Goal: Task Accomplishment & Management: Use online tool/utility

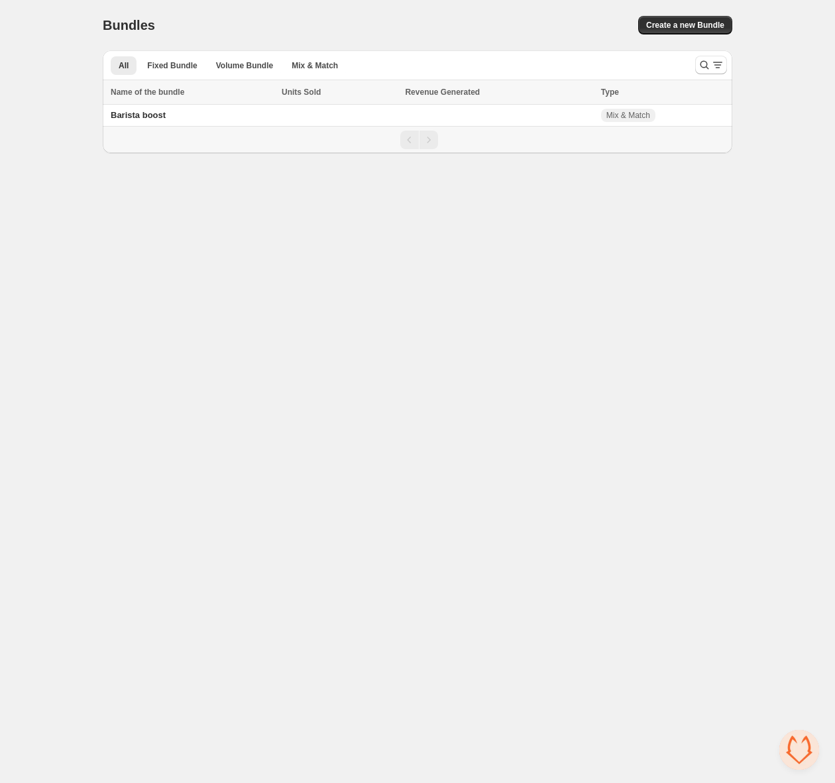
click at [180, 121] on td "Barista boost" at bounding box center [190, 116] width 175 height 22
click at [135, 114] on span "Barista boost" at bounding box center [138, 115] width 55 height 10
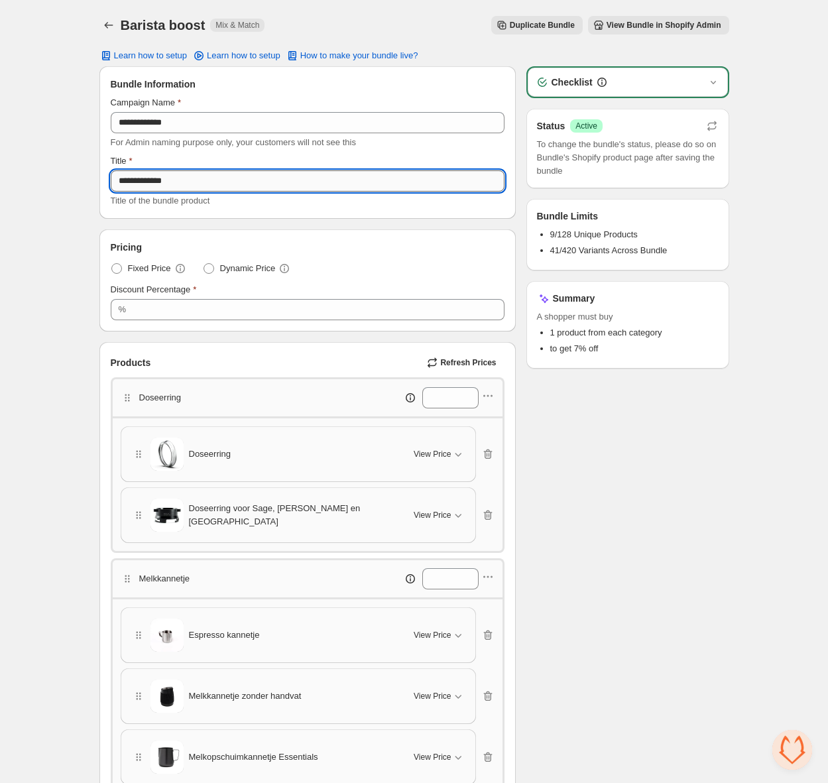
click at [170, 183] on input "**********" at bounding box center [308, 180] width 394 height 21
click at [178, 401] on p "Doseerring" at bounding box center [160, 397] width 42 height 13
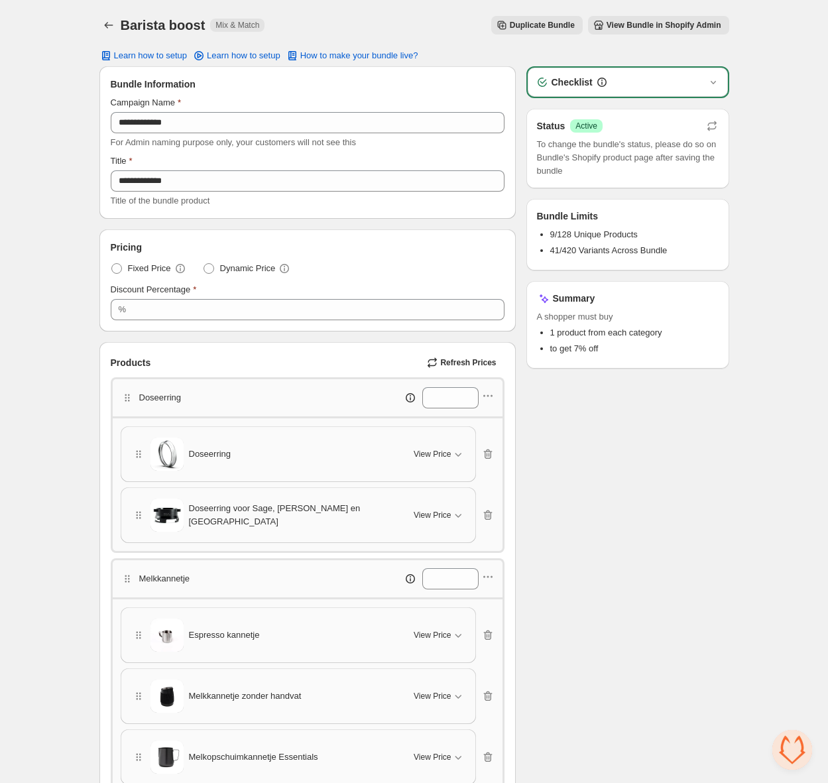
click at [499, 397] on div "Doseerring *" at bounding box center [308, 396] width 394 height 39
click at [494, 397] on icon "button" at bounding box center [487, 395] width 13 height 13
click at [700, 473] on div "Checklist Status Success Active To change the bundle's status, please do so on …" at bounding box center [627, 741] width 203 height 1350
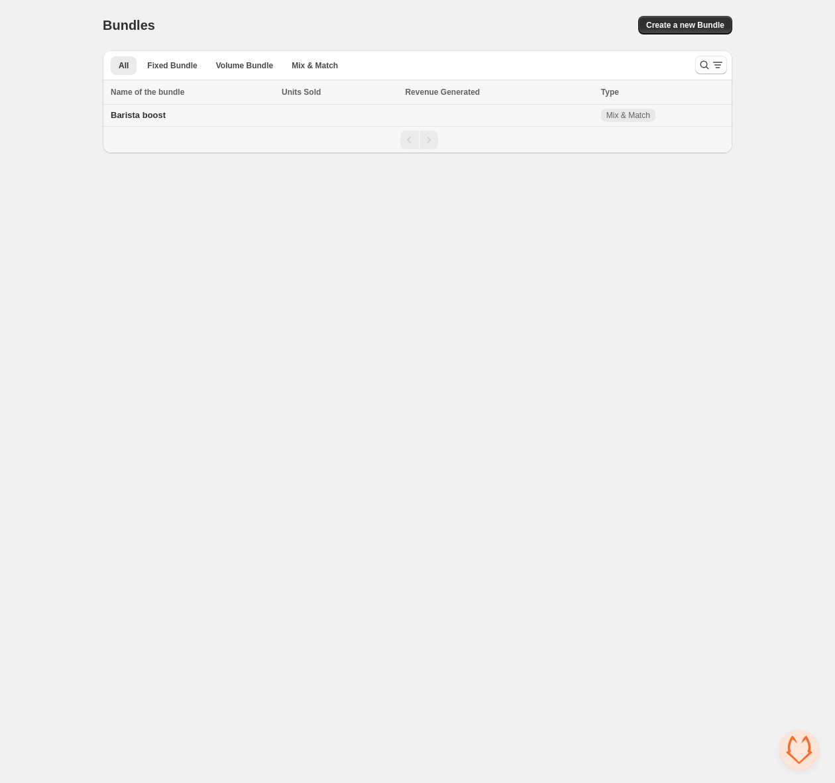
click at [147, 114] on span "Barista boost" at bounding box center [138, 115] width 55 height 10
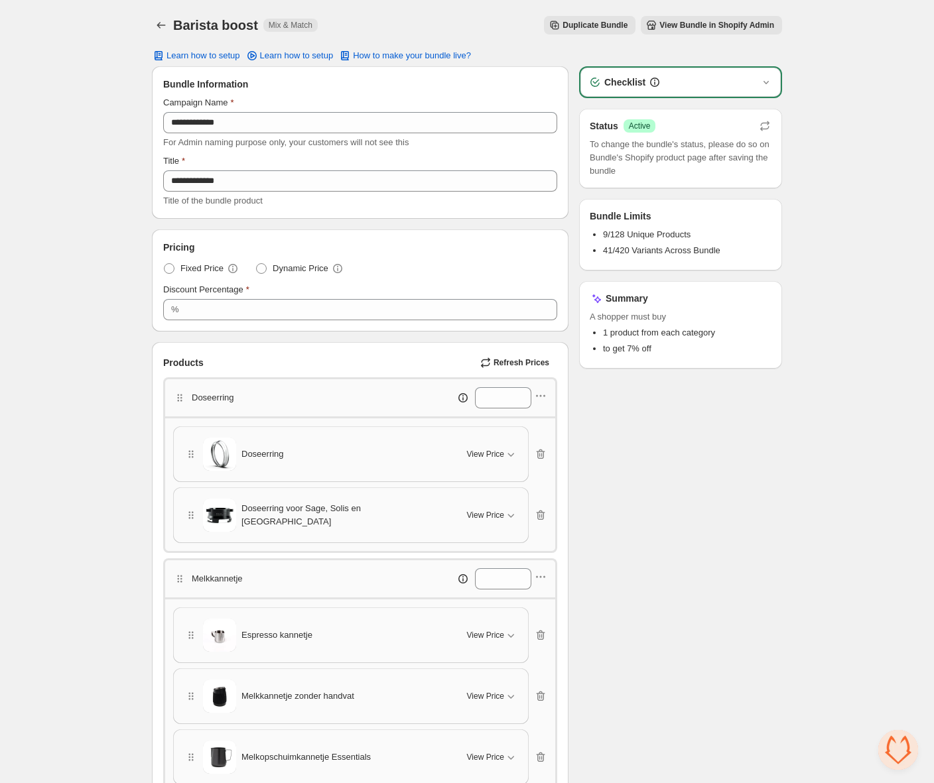
scroll to position [304, 0]
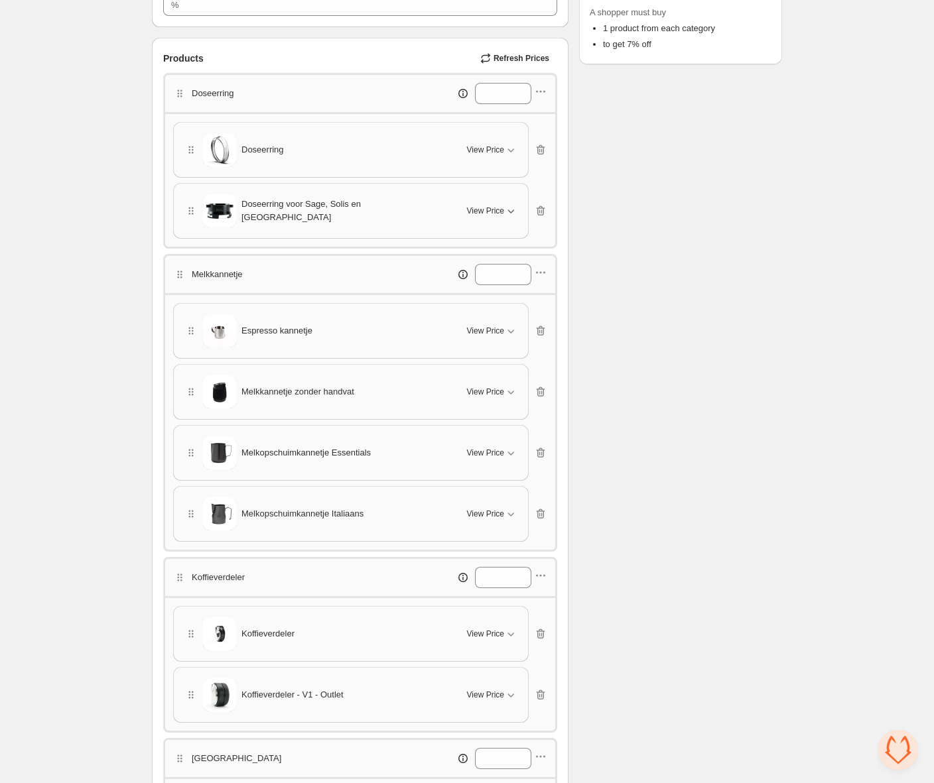
click at [485, 200] on button "View Price" at bounding box center [492, 210] width 66 height 21
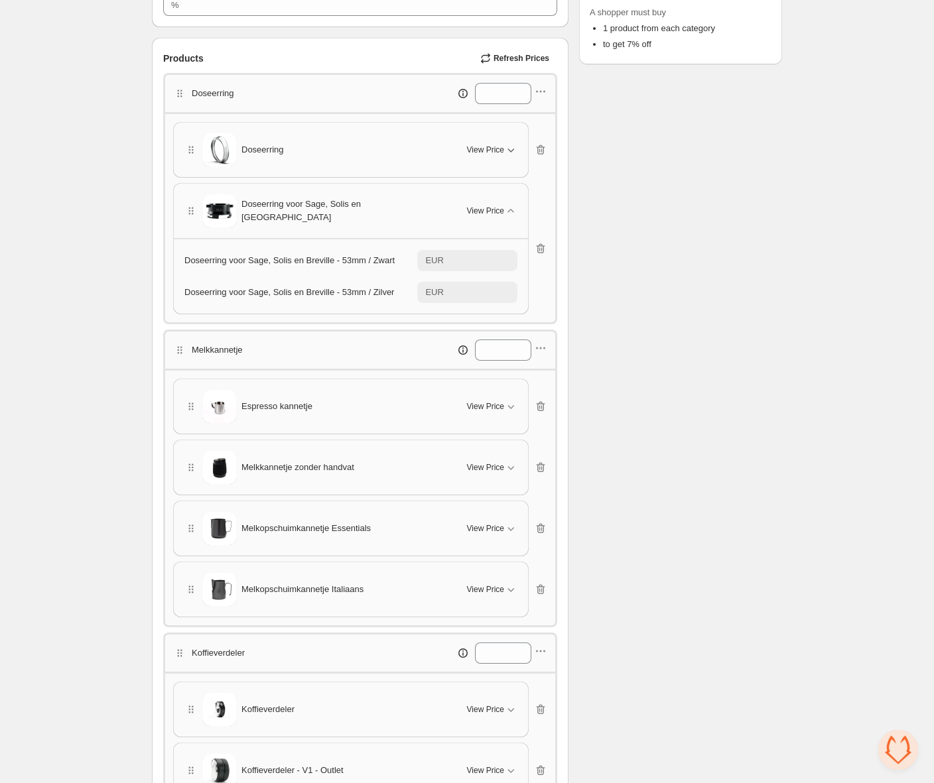
click at [485, 149] on span "View Price" at bounding box center [485, 150] width 37 height 11
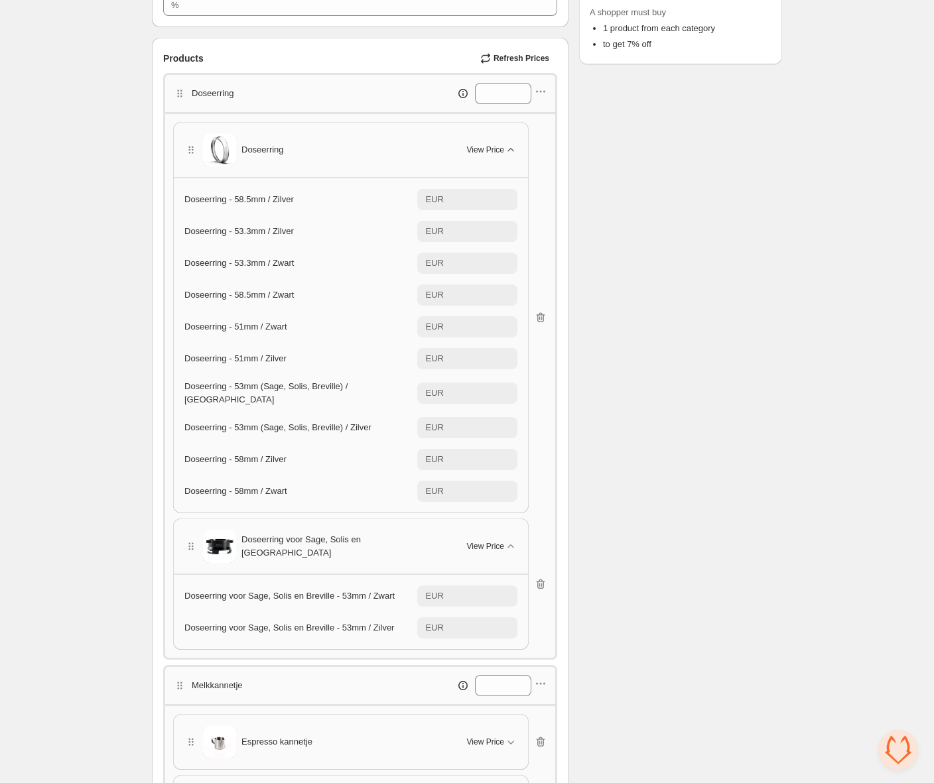
click at [482, 146] on span "View Price" at bounding box center [485, 150] width 37 height 11
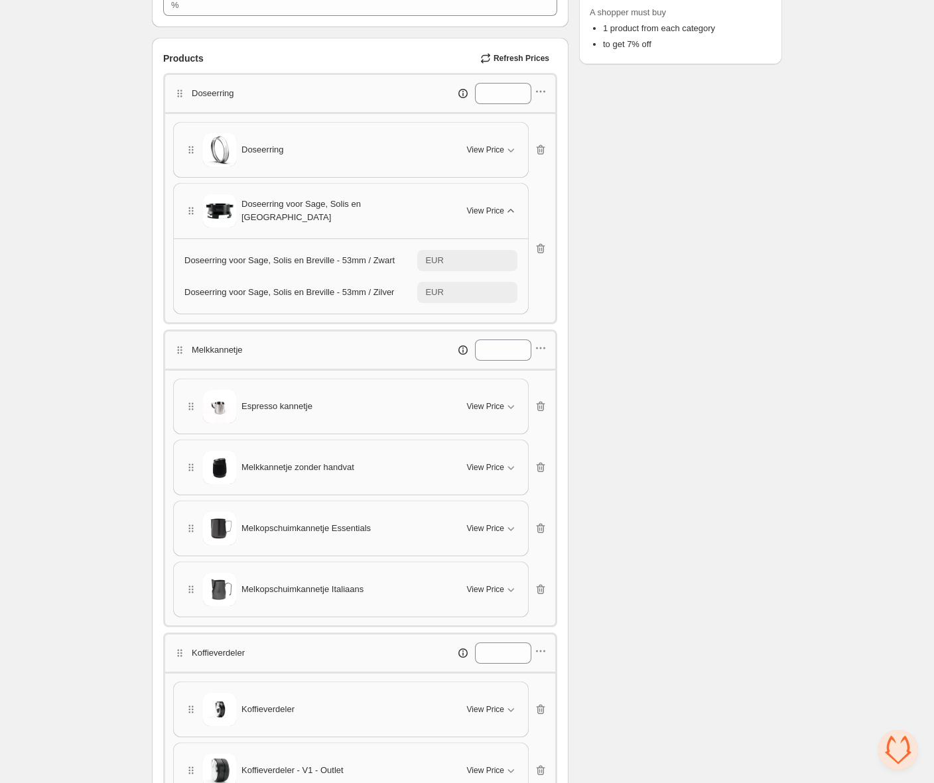
click at [499, 207] on span "View Price" at bounding box center [485, 211] width 37 height 11
